Goal: Information Seeking & Learning: Learn about a topic

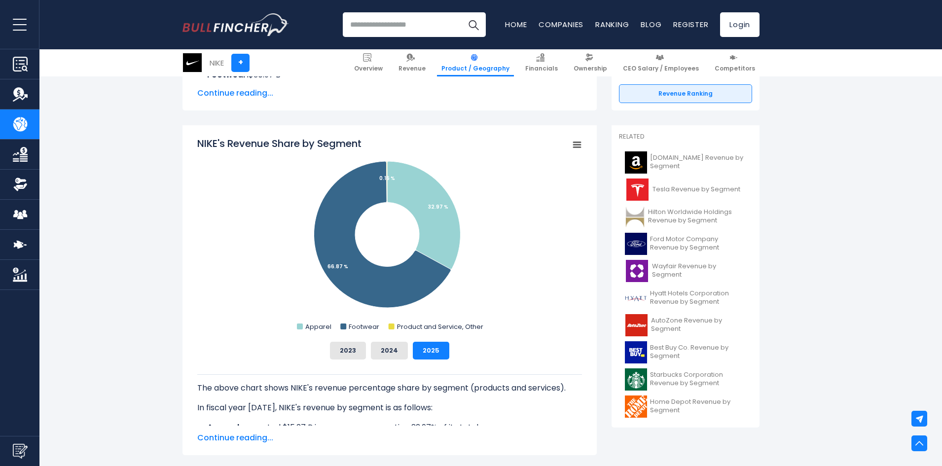
scroll to position [197, 0]
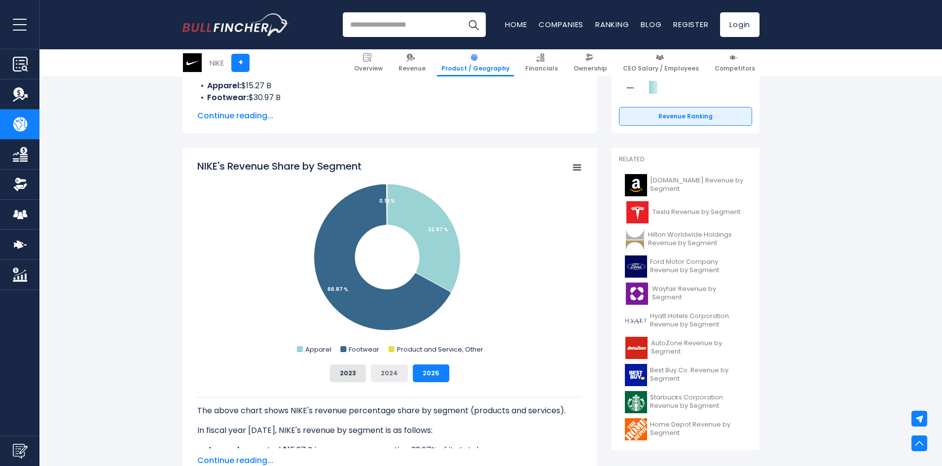
click at [395, 369] on button "2024" at bounding box center [389, 373] width 37 height 18
click at [425, 367] on button "2025" at bounding box center [431, 373] width 36 height 18
click at [398, 373] on button "2024" at bounding box center [389, 373] width 37 height 18
click at [421, 378] on button "2025" at bounding box center [431, 373] width 36 height 18
click at [393, 371] on button "2024" at bounding box center [389, 373] width 37 height 18
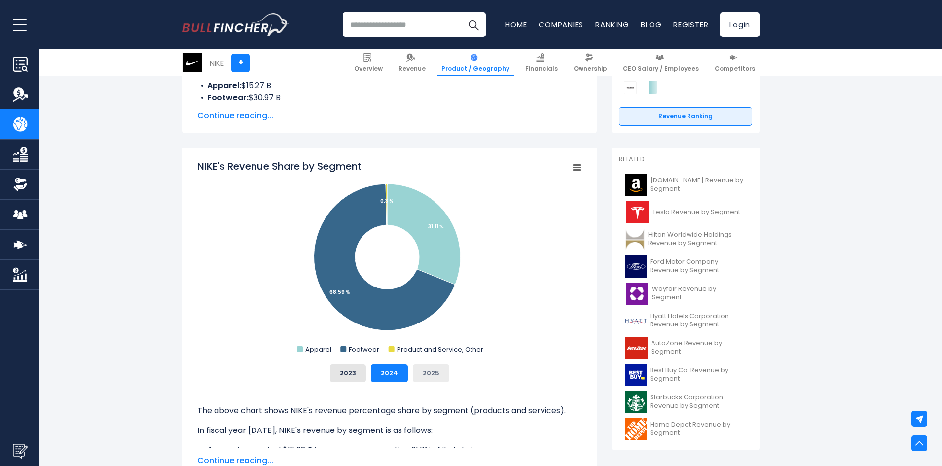
click at [428, 366] on button "2025" at bounding box center [431, 373] width 36 height 18
click at [394, 366] on button "2024" at bounding box center [389, 373] width 37 height 18
click at [345, 378] on button "2023" at bounding box center [348, 373] width 36 height 18
click at [425, 366] on button "2025" at bounding box center [431, 373] width 36 height 18
drag, startPoint x: 391, startPoint y: 373, endPoint x: 392, endPoint y: 380, distance: 7.5
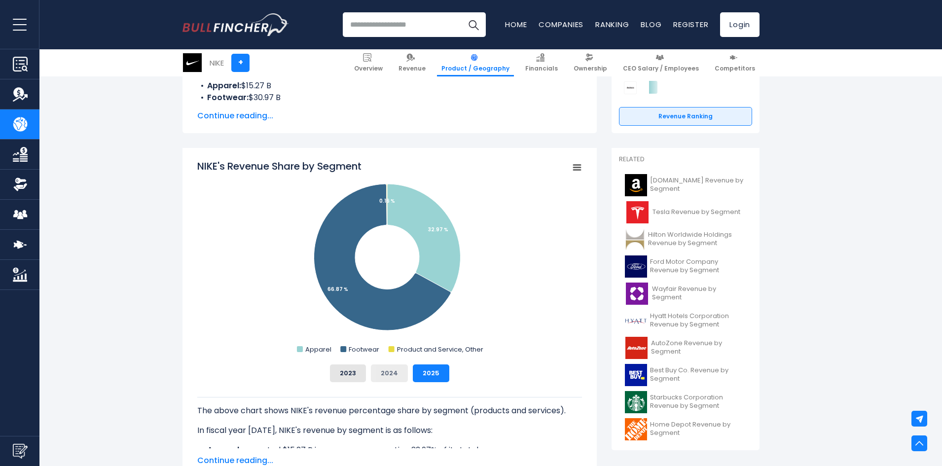
click at [390, 386] on div "NIKE's Revenue Share by Segment Created with Highcharts 12.1.2 Chart context me…" at bounding box center [389, 313] width 414 height 330
click at [392, 376] on button "2024" at bounding box center [389, 373] width 37 height 18
click at [341, 376] on button "2023" at bounding box center [348, 373] width 36 height 18
click at [459, 371] on div "2023 2024 2025" at bounding box center [389, 373] width 385 height 18
click at [432, 375] on button "2025" at bounding box center [431, 373] width 36 height 18
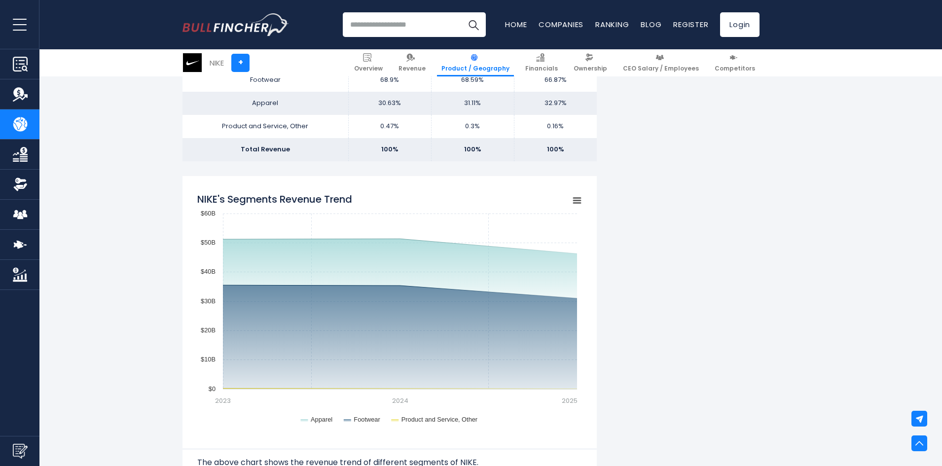
scroll to position [690, 0]
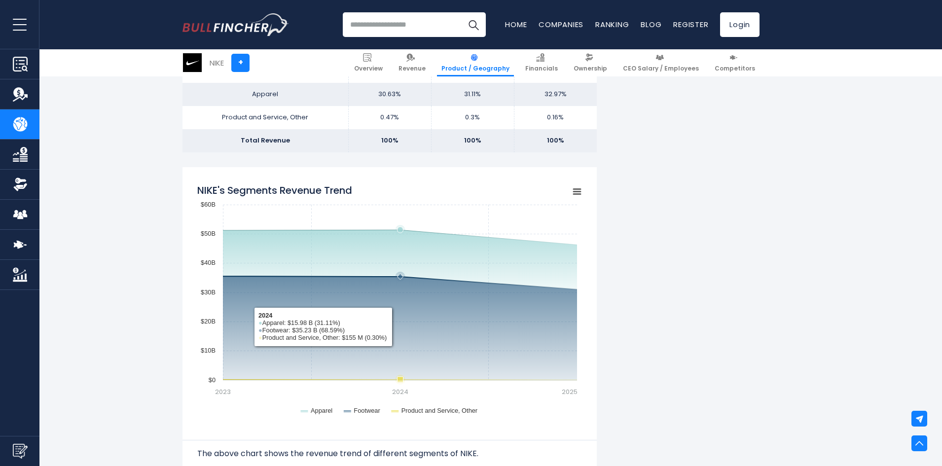
drag, startPoint x: 398, startPoint y: 276, endPoint x: 410, endPoint y: 320, distance: 45.8
click at [410, 320] on icon "Created with Highcharts 12.1.2 Chart context menu NIKE's Segments Revenue Trend…" at bounding box center [389, 301] width 385 height 247
drag, startPoint x: 398, startPoint y: 380, endPoint x: 407, endPoint y: 275, distance: 105.4
click at [407, 278] on g "NIKE's Segments Revenue Trend" at bounding box center [400, 305] width 354 height 160
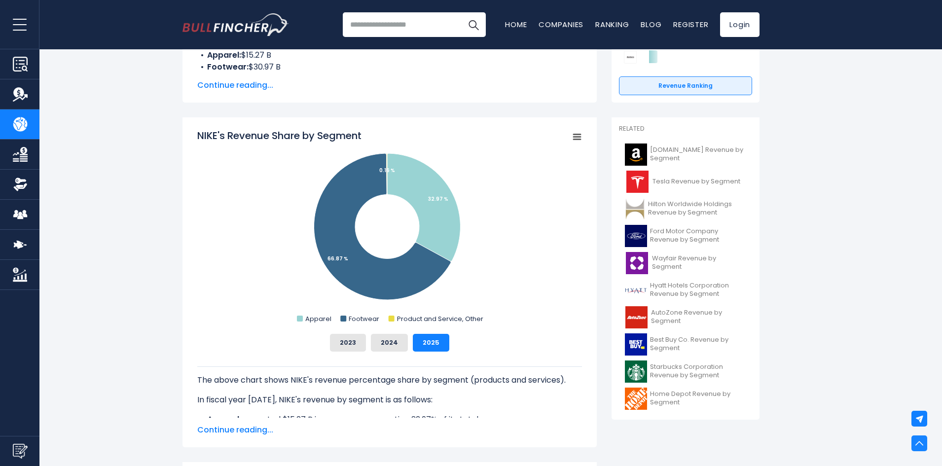
scroll to position [0, 0]
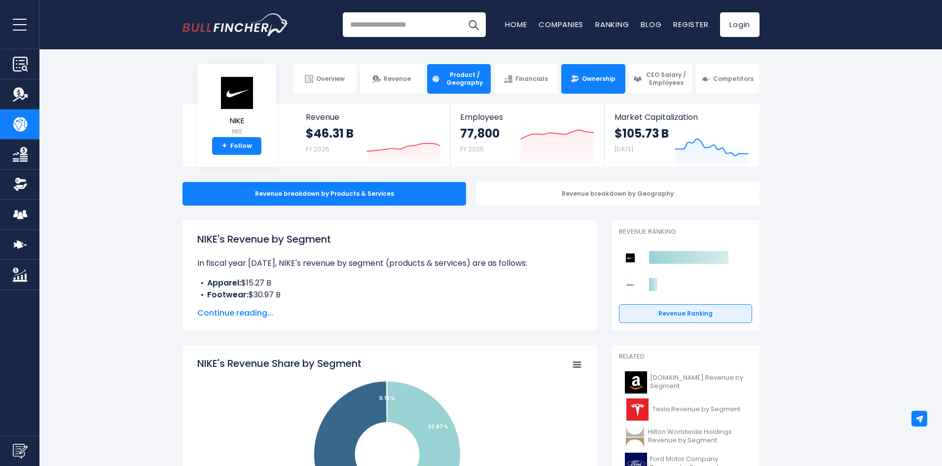
click at [576, 87] on link "Ownership" at bounding box center [593, 79] width 64 height 30
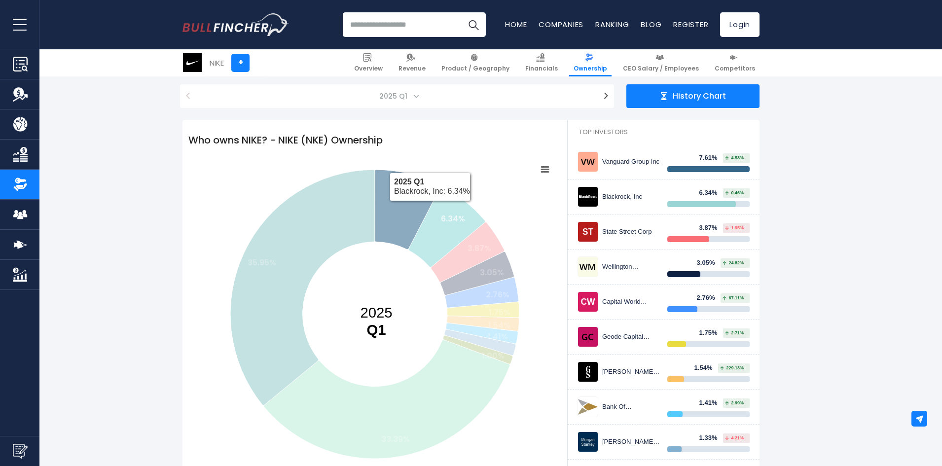
scroll to position [99, 0]
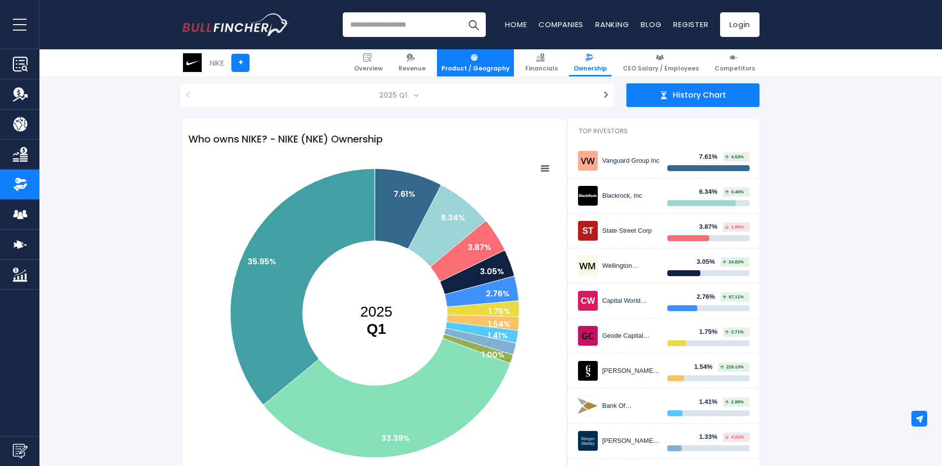
click at [472, 60] on link "Product / Geography" at bounding box center [475, 62] width 77 height 27
